Goal: Transaction & Acquisition: Subscribe to service/newsletter

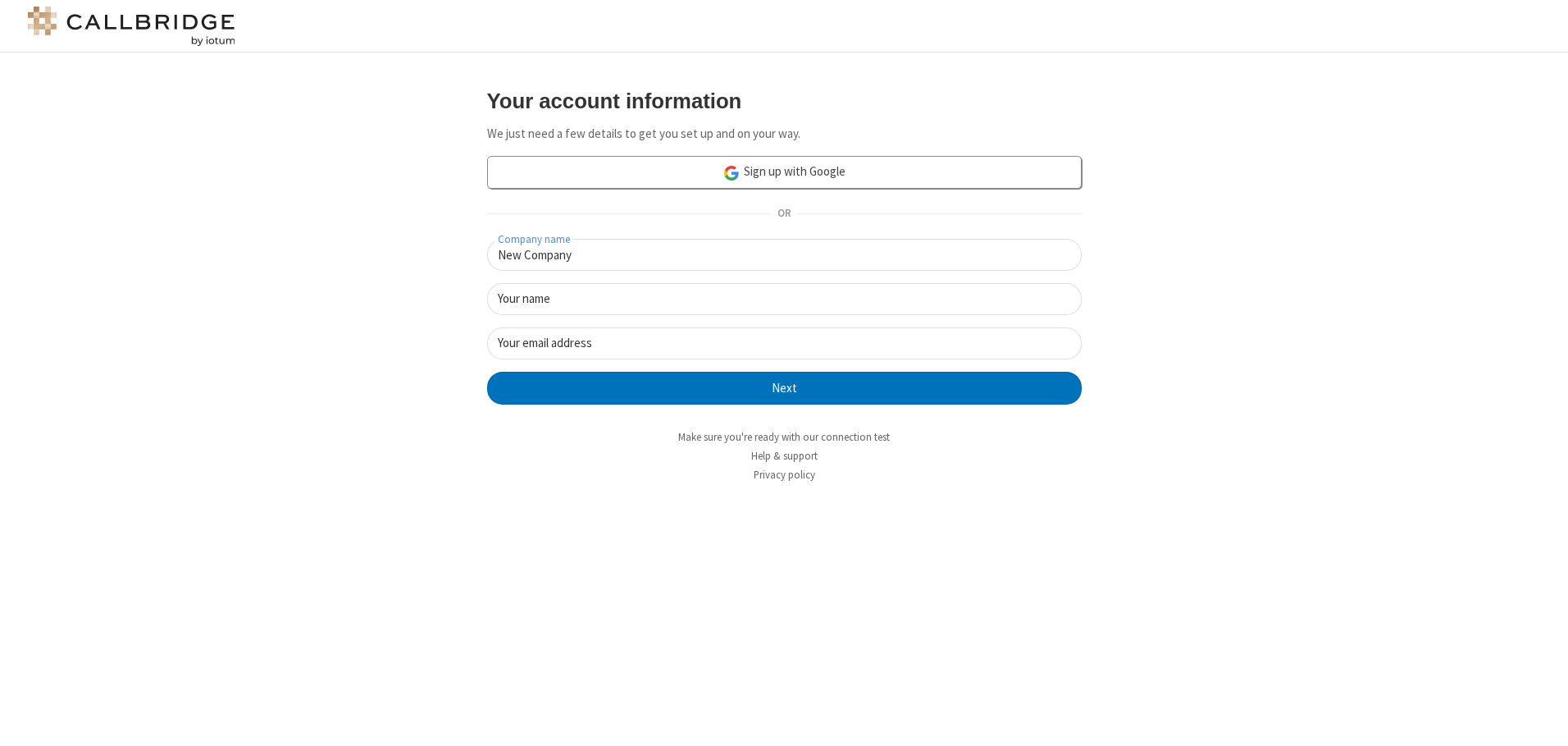
type input "New Company"
type input "New User"
type input "[EMAIL_ADDRESS][DOMAIN_NAME]"
click button "Next" at bounding box center [784, 388] width 594 height 33
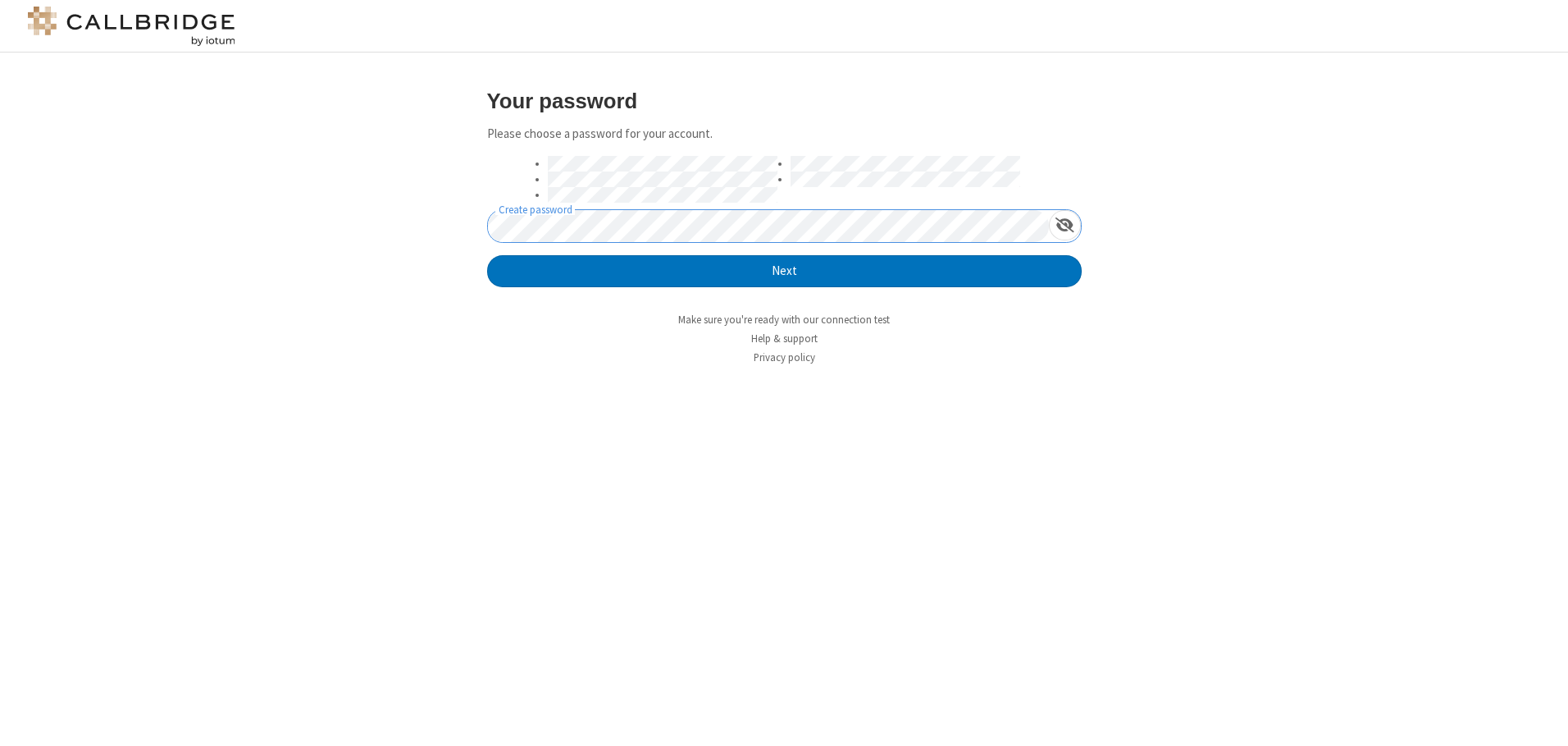
click button "Next" at bounding box center [784, 272] width 594 height 33
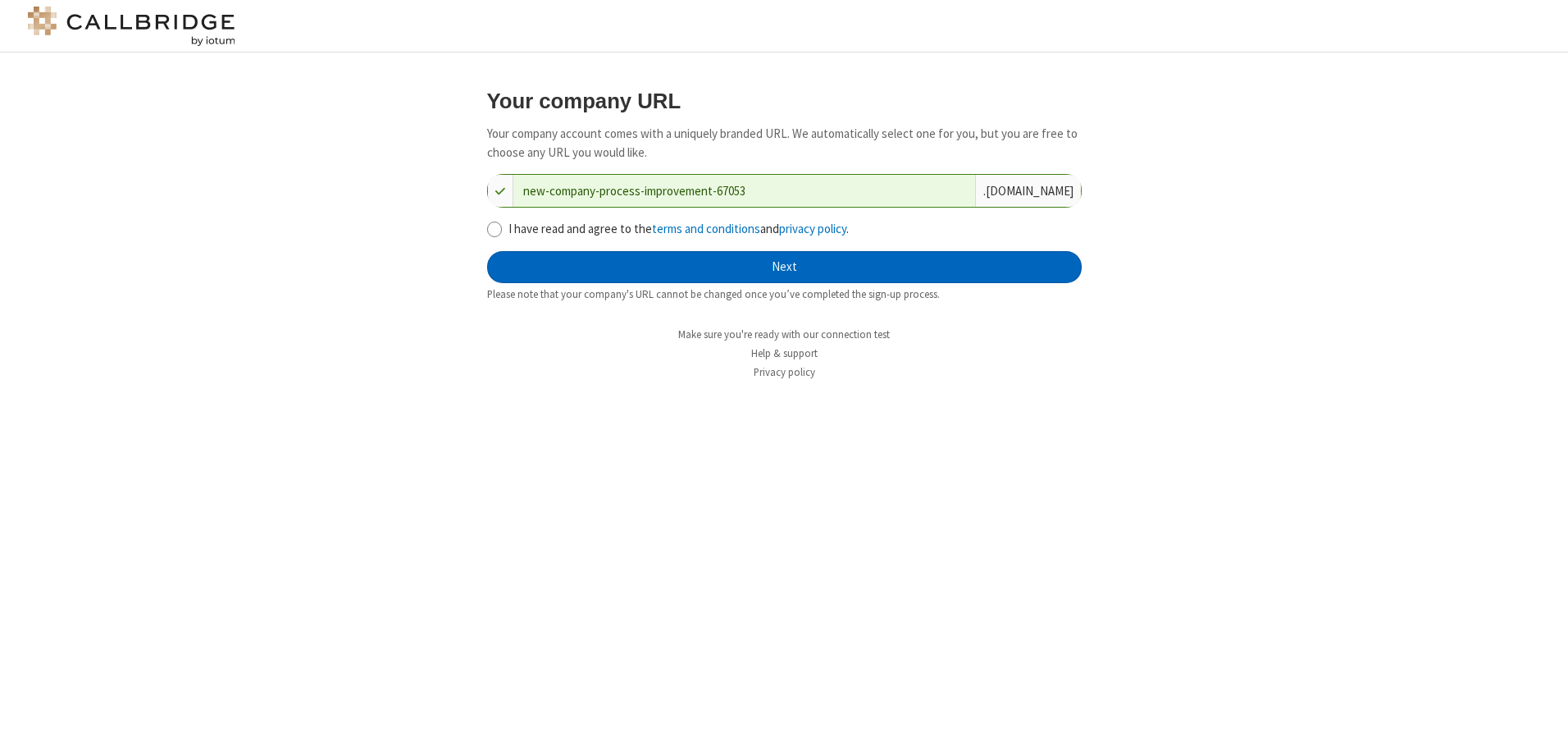
click at [784, 267] on button "Next" at bounding box center [784, 267] width 594 height 33
